Goal: Use online tool/utility: Utilize a website feature to perform a specific function

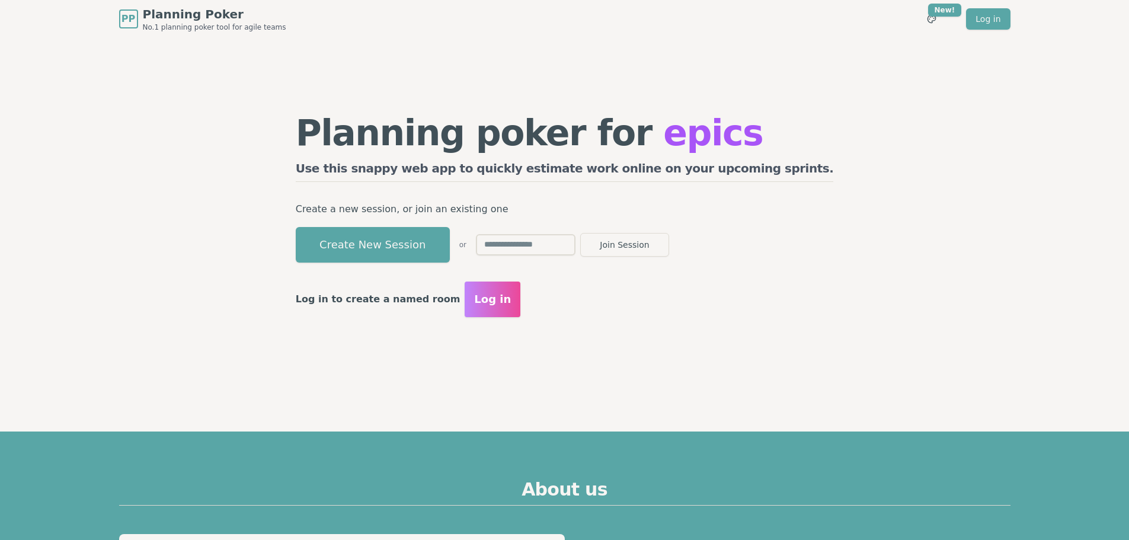
click at [575, 239] on input "text" at bounding box center [526, 244] width 100 height 21
type input "****"
click at [580, 233] on button "Join Session" at bounding box center [624, 245] width 89 height 24
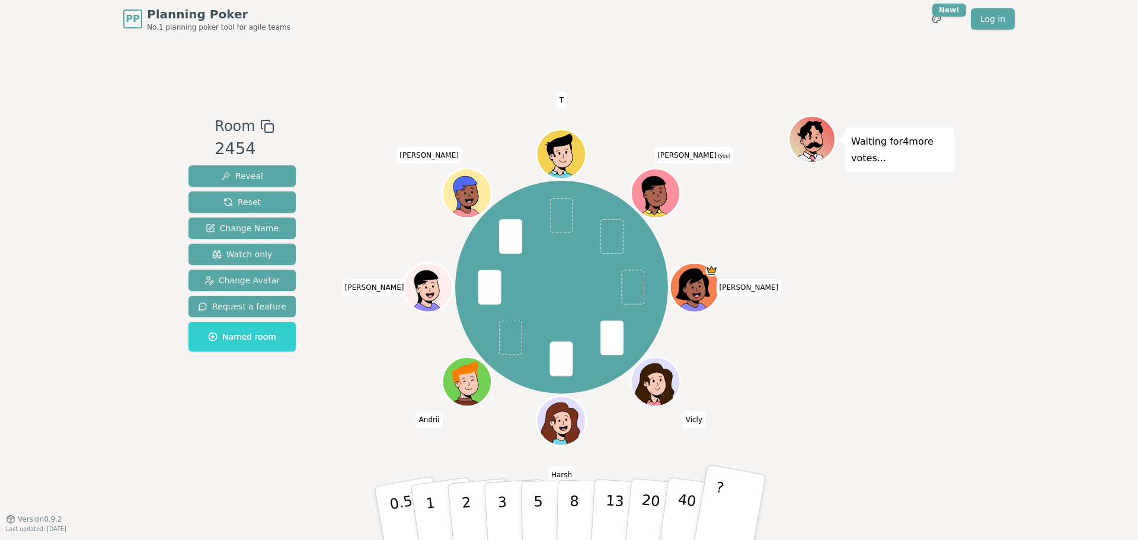
click at [725, 509] on button "?" at bounding box center [729, 513] width 74 height 98
click at [464, 517] on p "2" at bounding box center [467, 514] width 15 height 65
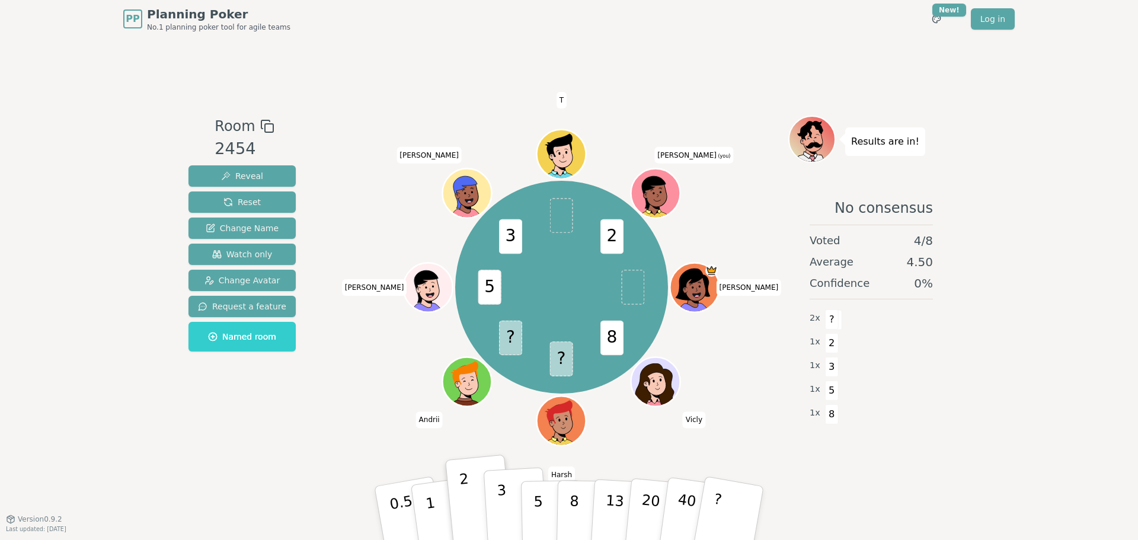
click at [497, 508] on button "3" at bounding box center [516, 513] width 65 height 92
